Goal: Download file/media

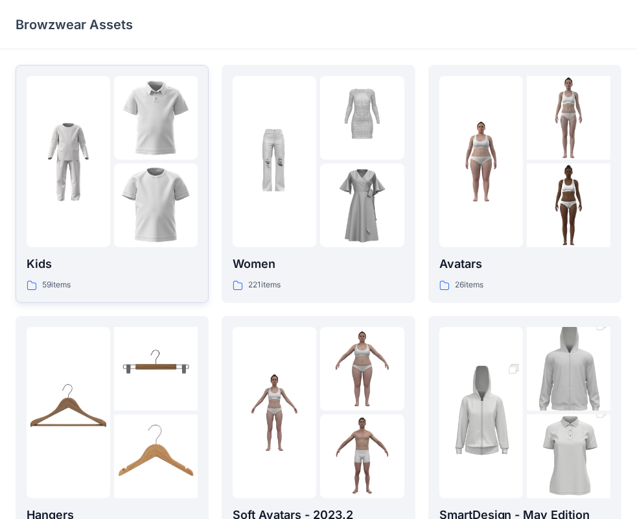
click at [159, 197] on img at bounding box center [156, 205] width 84 height 84
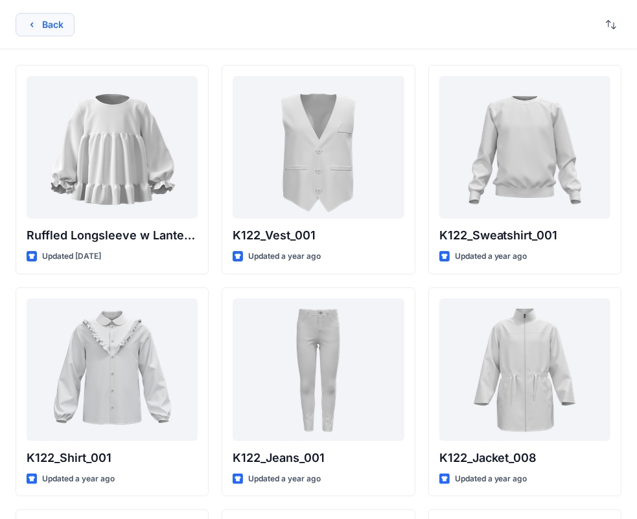
click at [27, 26] on icon "button" at bounding box center [32, 24] width 10 height 10
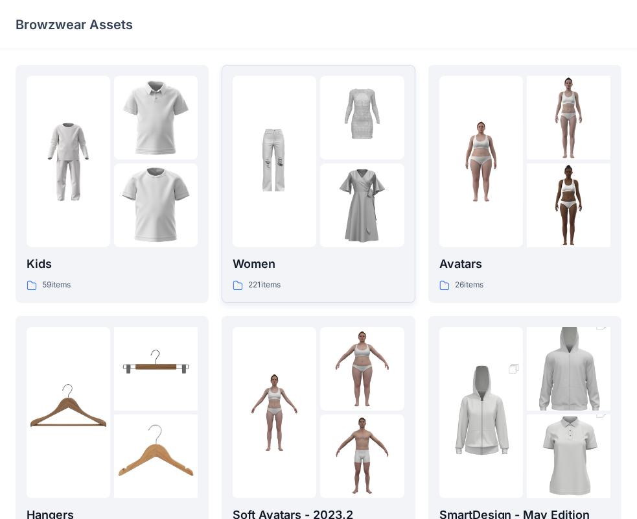
click at [310, 177] on img at bounding box center [275, 162] width 84 height 84
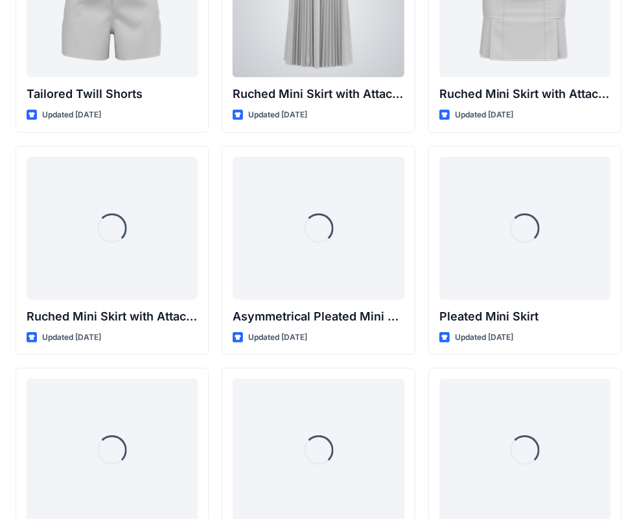
scroll to position [3472, 0]
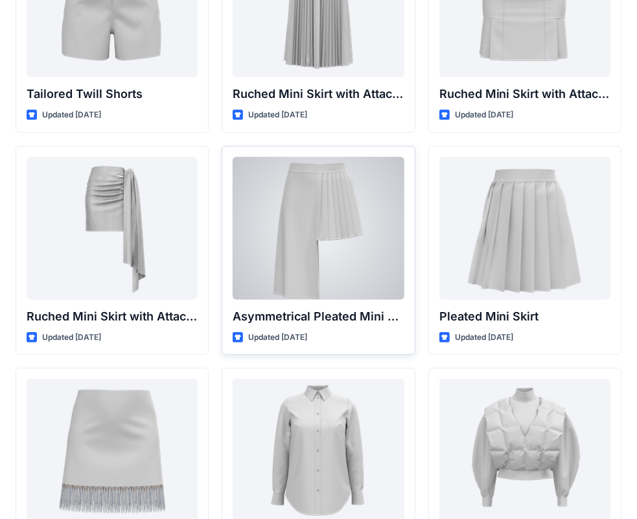
click at [384, 250] on div at bounding box center [318, 228] width 171 height 143
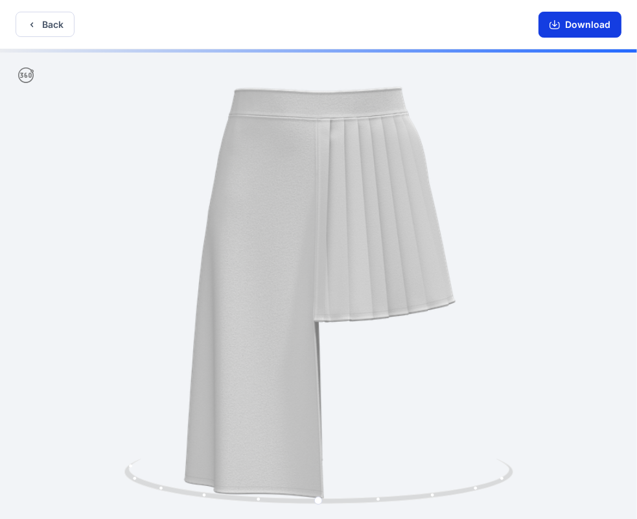
click at [576, 26] on button "Download" at bounding box center [580, 25] width 83 height 26
click at [42, 25] on button "Back" at bounding box center [45, 24] width 59 height 25
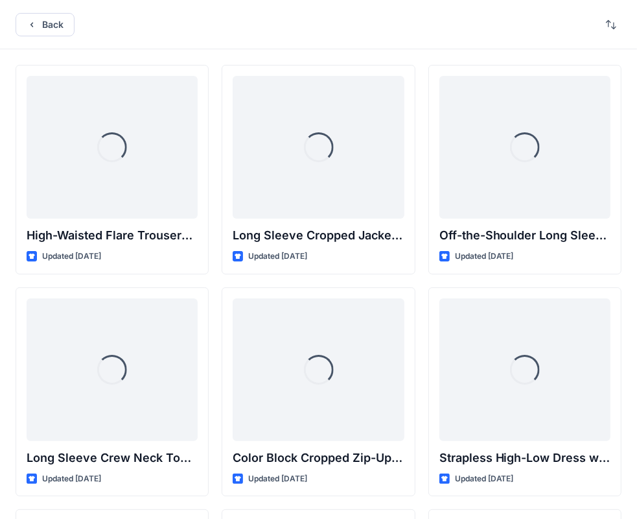
scroll to position [3472, 0]
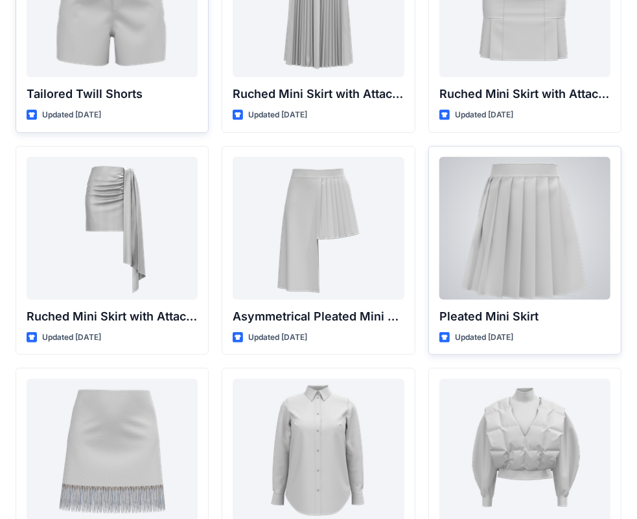
click at [535, 257] on div at bounding box center [525, 228] width 171 height 143
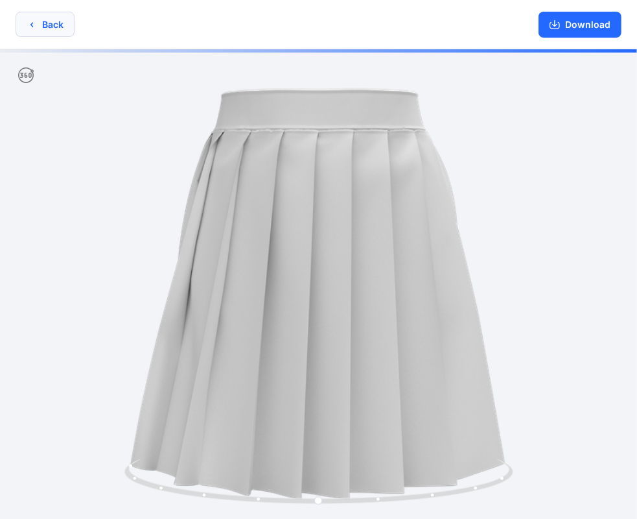
click at [40, 19] on button "Back" at bounding box center [45, 24] width 59 height 25
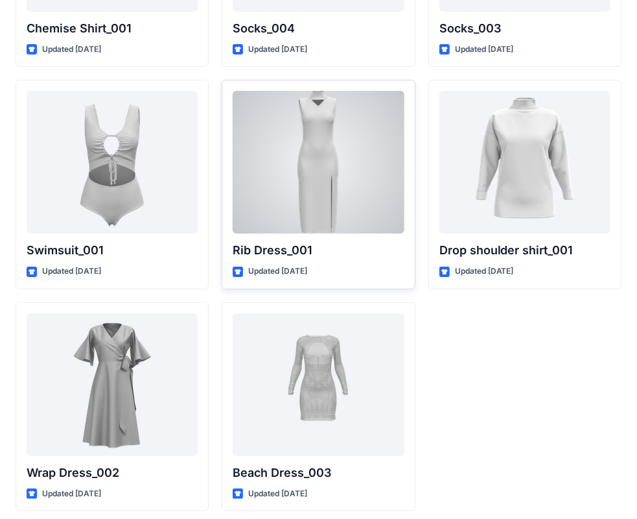
scroll to position [15981, 0]
